Goal: Navigation & Orientation: Find specific page/section

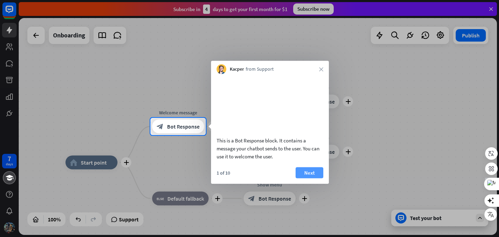
click at [304, 178] on button "Next" at bounding box center [310, 172] width 28 height 11
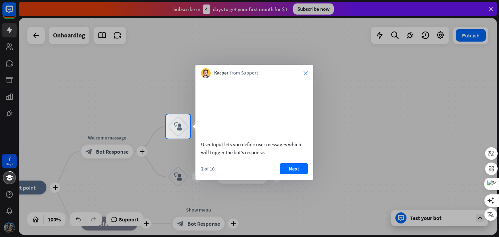
click at [305, 74] on icon "close" at bounding box center [306, 73] width 4 height 4
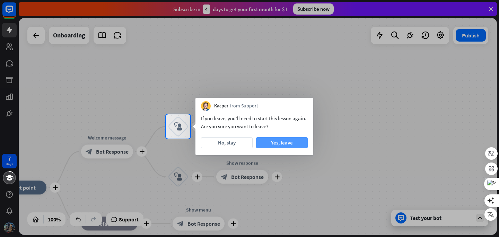
click at [276, 142] on button "Yes, leave" at bounding box center [282, 142] width 52 height 11
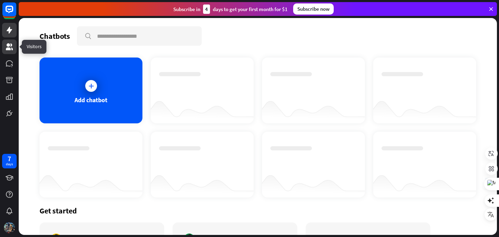
click at [11, 46] on icon at bounding box center [9, 46] width 7 height 7
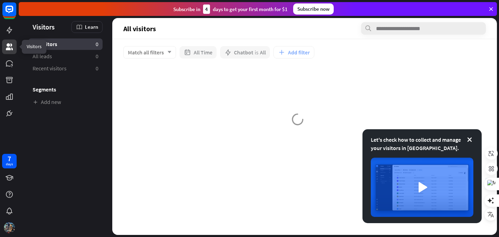
click at [11, 46] on icon at bounding box center [9, 46] width 7 height 7
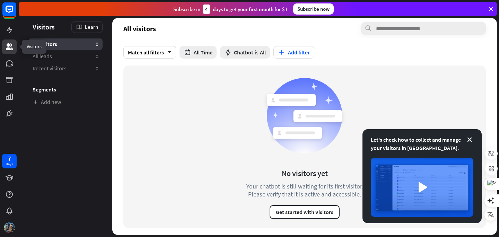
click at [11, 46] on icon at bounding box center [9, 46] width 7 height 7
